Goal: Information Seeking & Learning: Learn about a topic

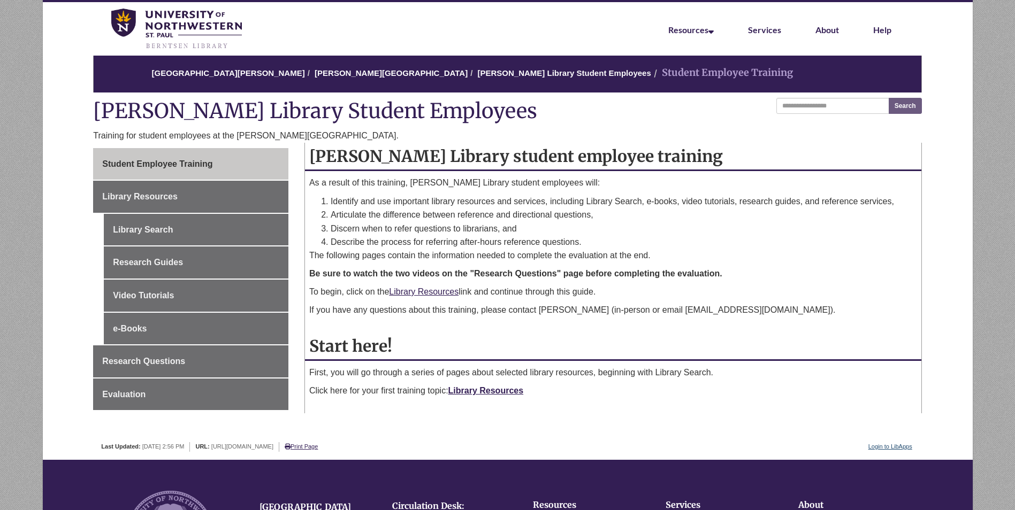
scroll to position [53, 0]
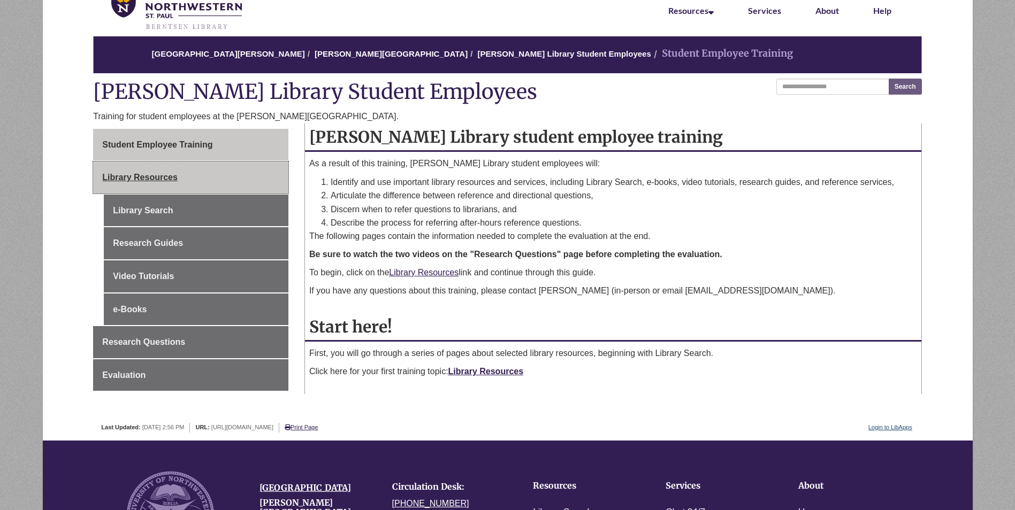
click at [246, 186] on link "Library Resources" at bounding box center [190, 178] width 195 height 32
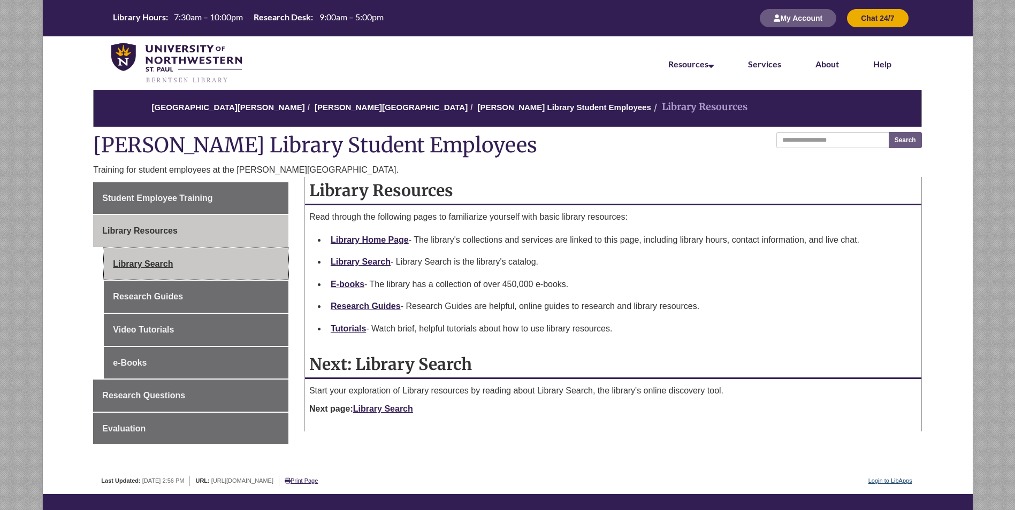
click at [205, 255] on link "Library Search" at bounding box center [196, 264] width 185 height 32
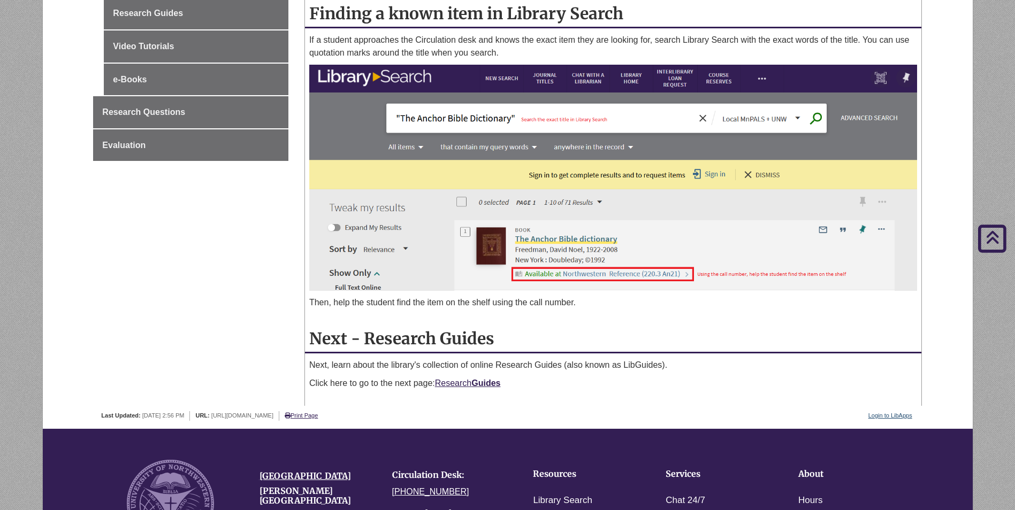
scroll to position [214, 0]
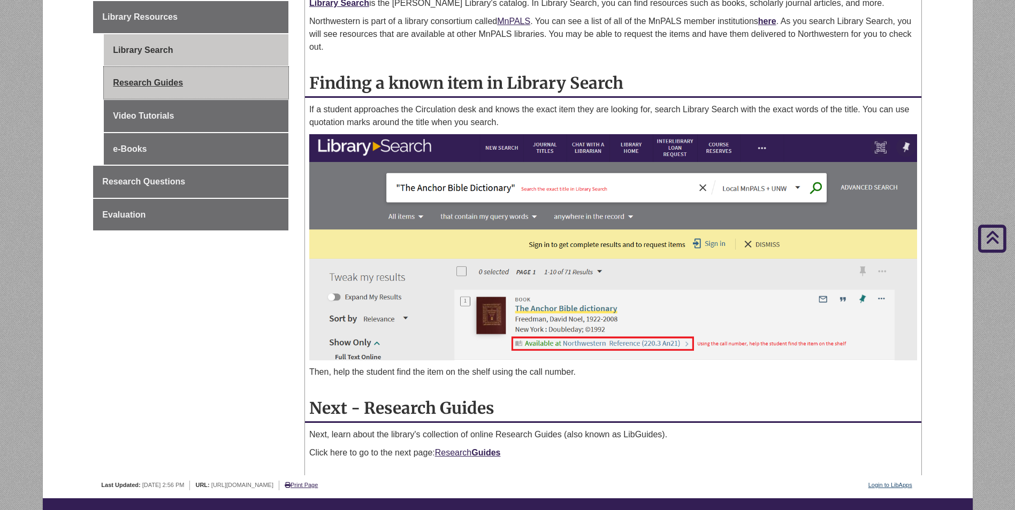
click at [147, 95] on link "Research Guides" at bounding box center [196, 83] width 185 height 32
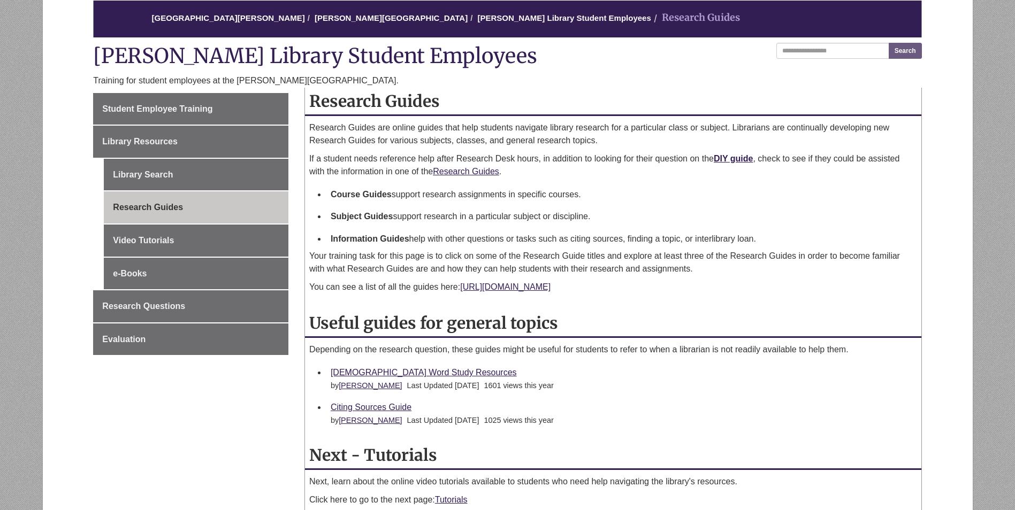
scroll to position [107, 0]
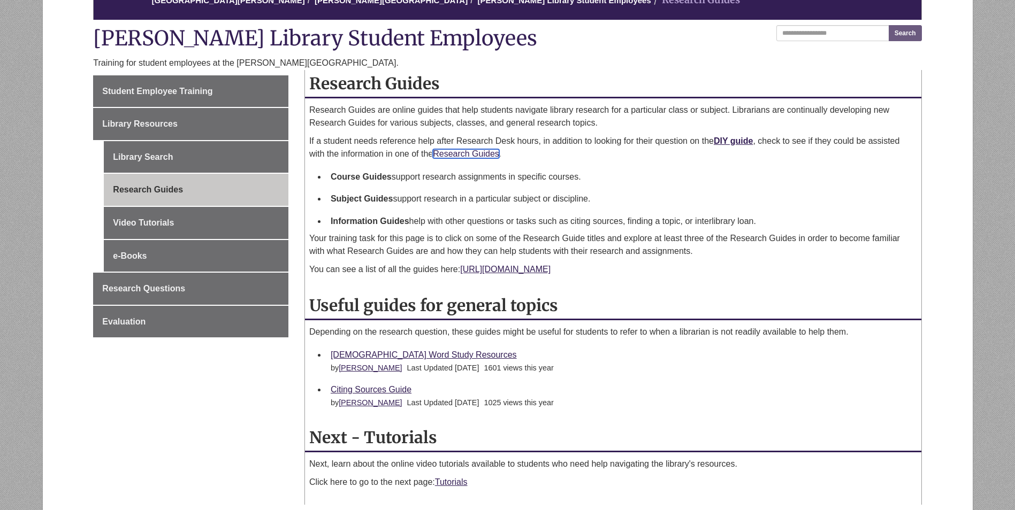
click at [457, 154] on link "Research Guides" at bounding box center [466, 153] width 66 height 9
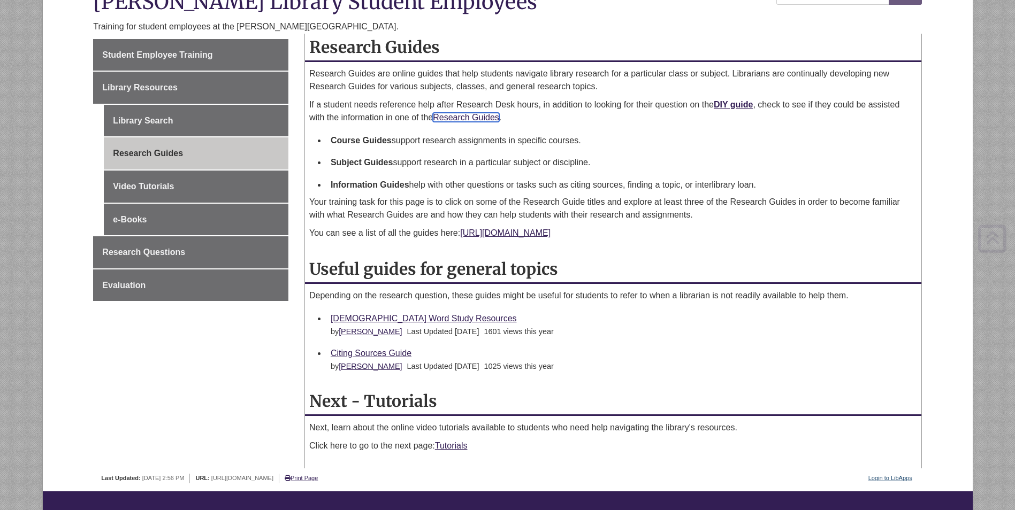
scroll to position [160, 0]
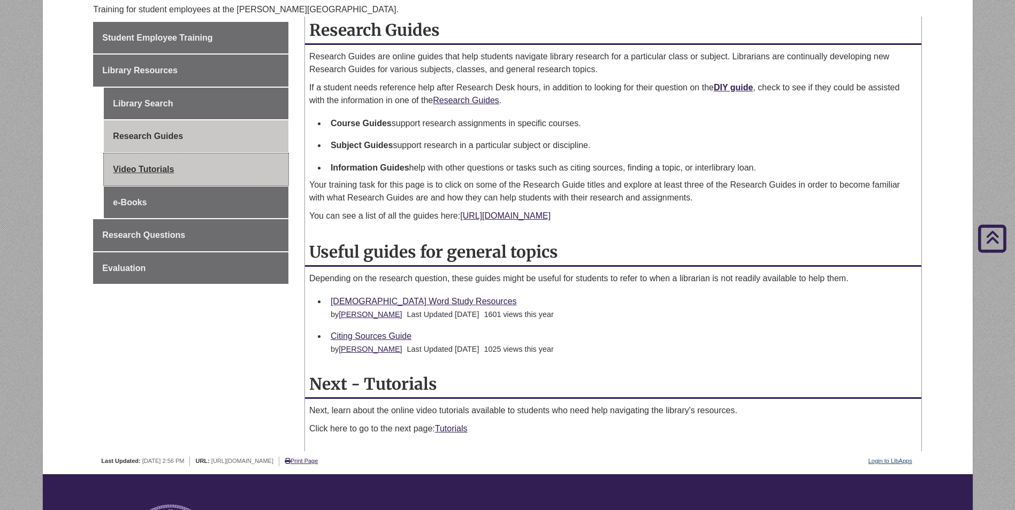
click at [209, 165] on link "Video Tutorials" at bounding box center [196, 170] width 185 height 32
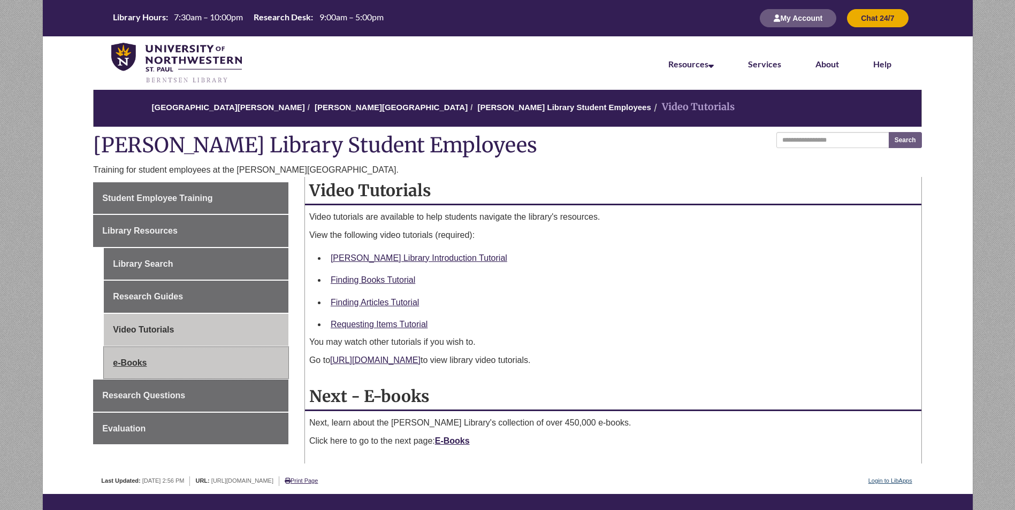
click at [172, 362] on link "e-Books" at bounding box center [196, 363] width 185 height 32
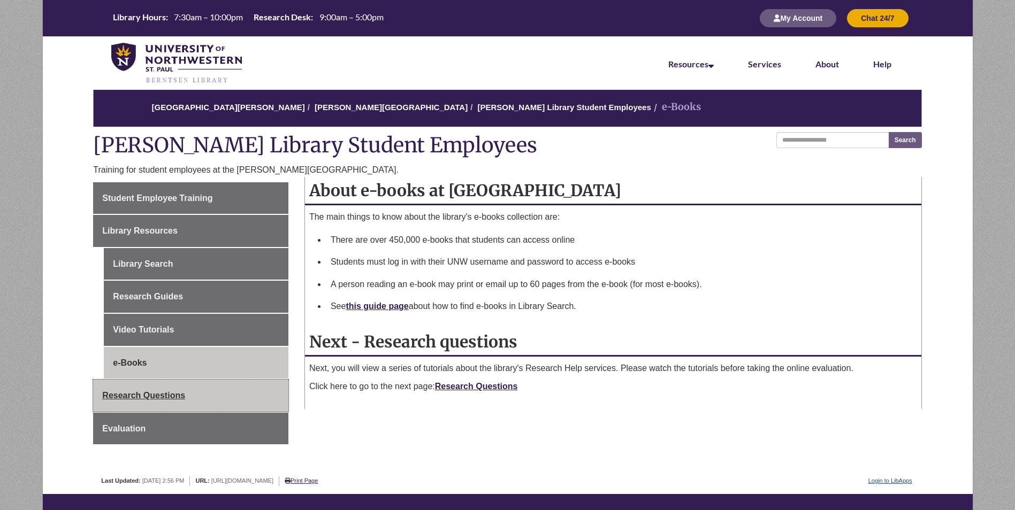
click at [162, 397] on span "Research Questions" at bounding box center [143, 395] width 83 height 9
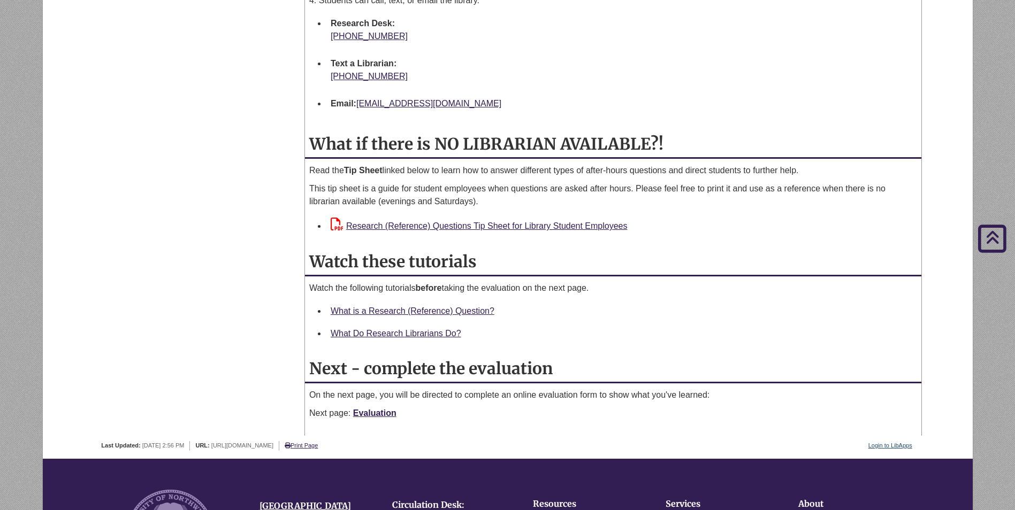
scroll to position [1016, 0]
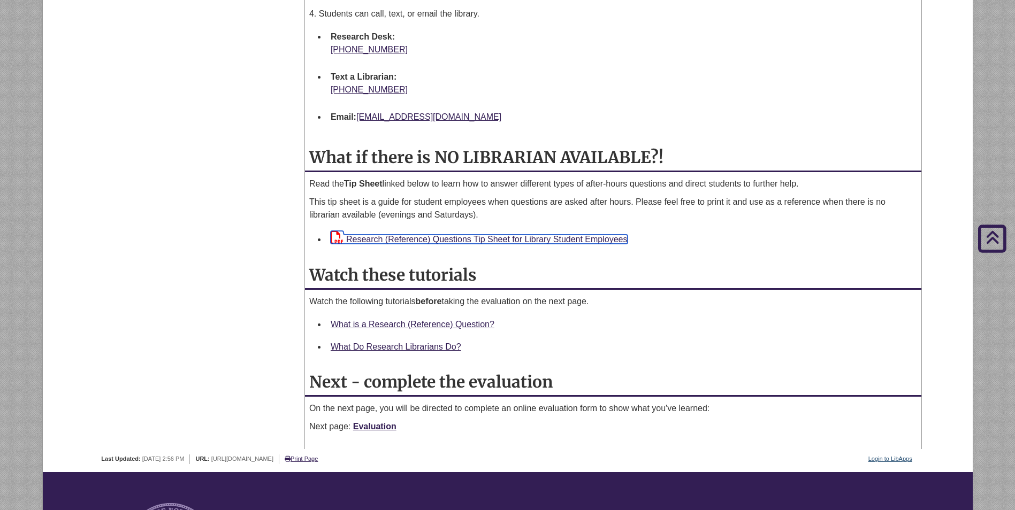
click at [474, 239] on link "Research (Reference) Questions Tip Sheet for Library Student Employees" at bounding box center [479, 239] width 297 height 9
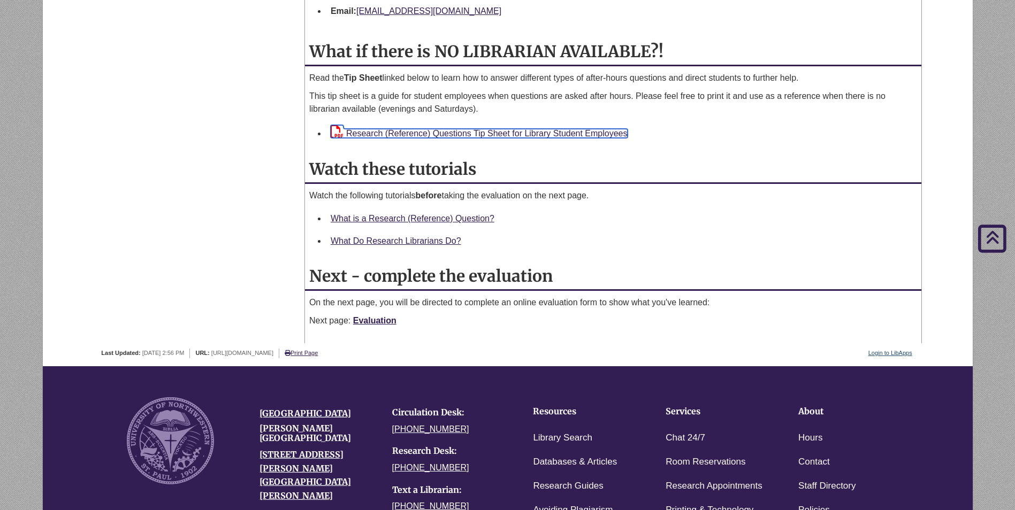
scroll to position [1230, 0]
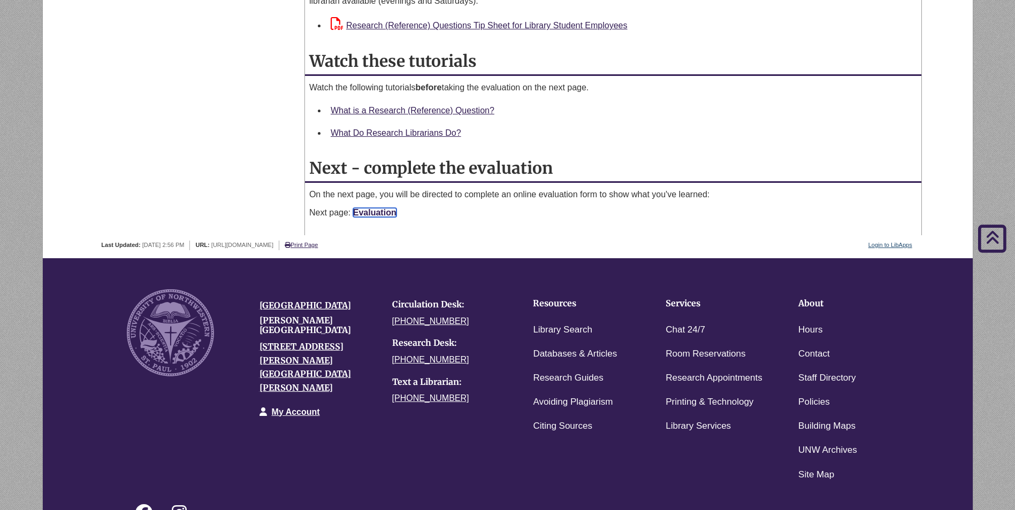
click at [373, 217] on link "Evaluation" at bounding box center [374, 212] width 43 height 9
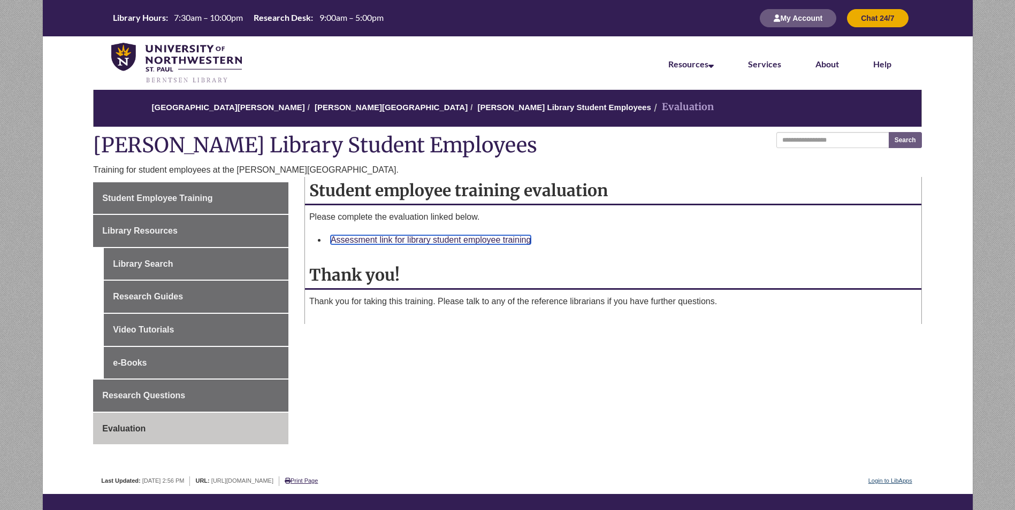
click at [374, 241] on link "Assessment link for library student employee training" at bounding box center [431, 239] width 200 height 9
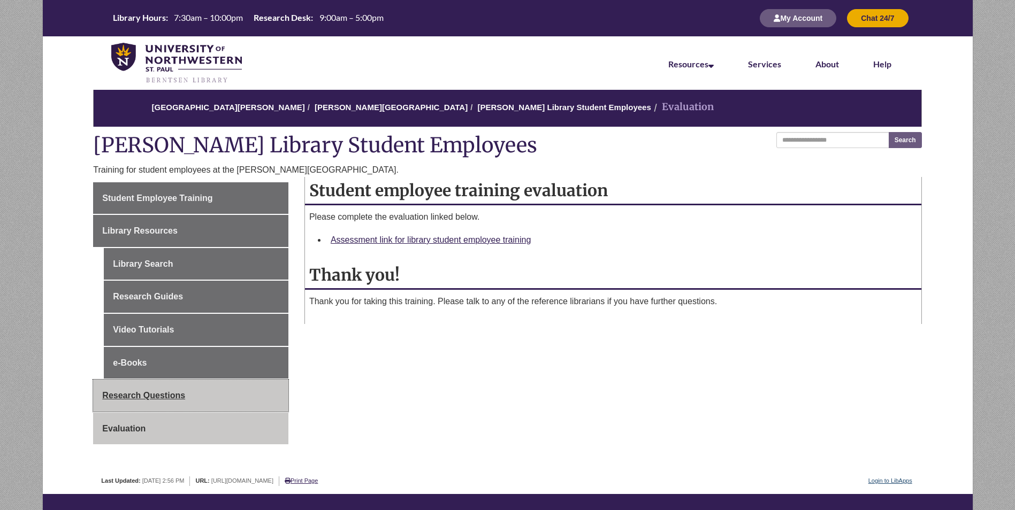
click at [156, 391] on span "Research Questions" at bounding box center [143, 395] width 83 height 9
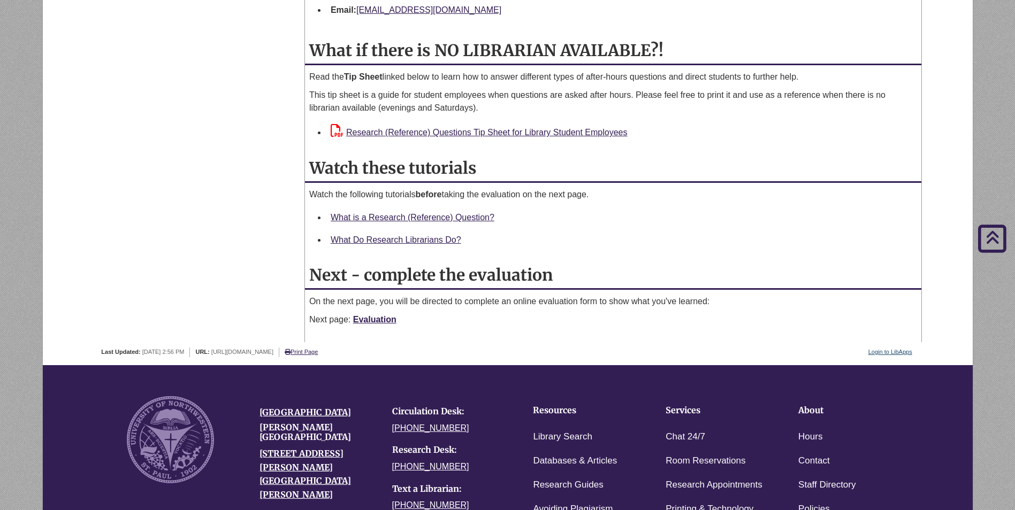
scroll to position [1177, 0]
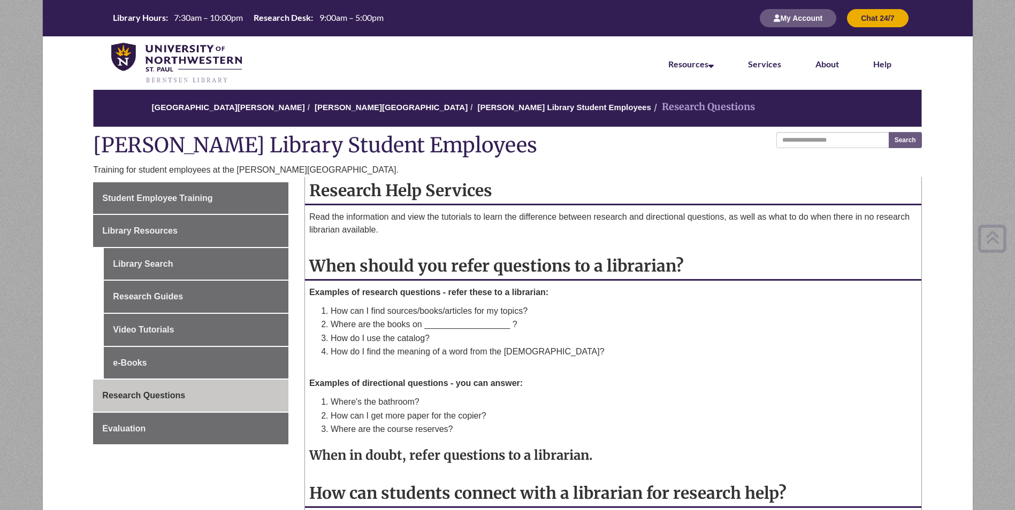
scroll to position [1174, 0]
